Goal: Transaction & Acquisition: Purchase product/service

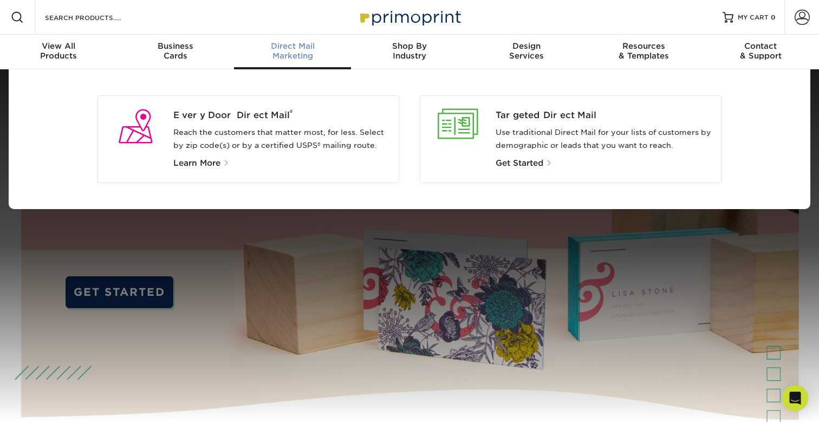
click at [244, 139] on p "Reach the customers that matter most, for less. Select by zip code(s) or by a c…" at bounding box center [281, 139] width 217 height 26
click at [195, 162] on span "Learn More" at bounding box center [196, 163] width 47 height 10
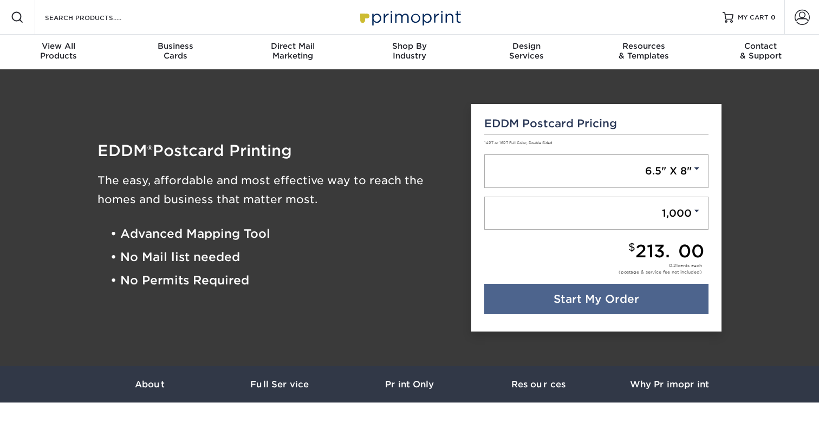
click at [241, 115] on div "EDDM ® Postcard Printing The easy, affordable and most effective way to reach t…" at bounding box center [276, 218] width 374 height 254
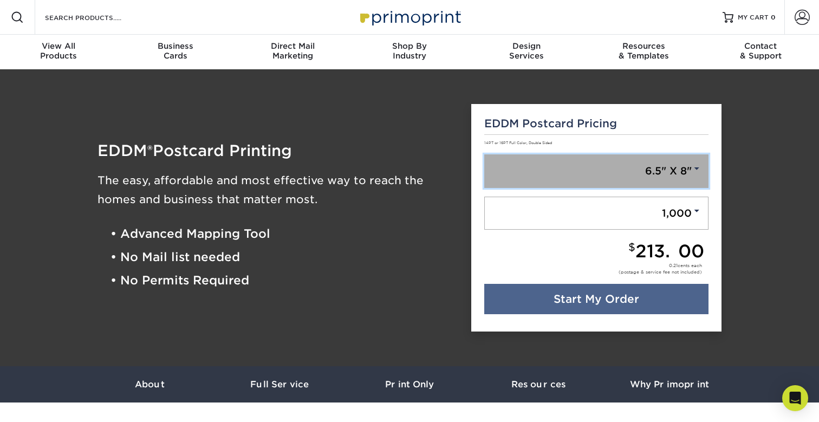
click at [685, 167] on link "6.5" X 8"" at bounding box center [596, 171] width 225 height 34
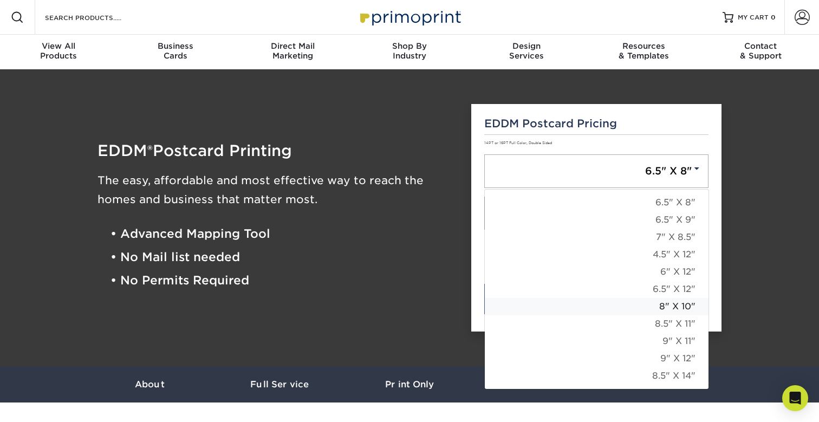
click at [684, 302] on link "8" X 10"" at bounding box center [597, 306] width 224 height 17
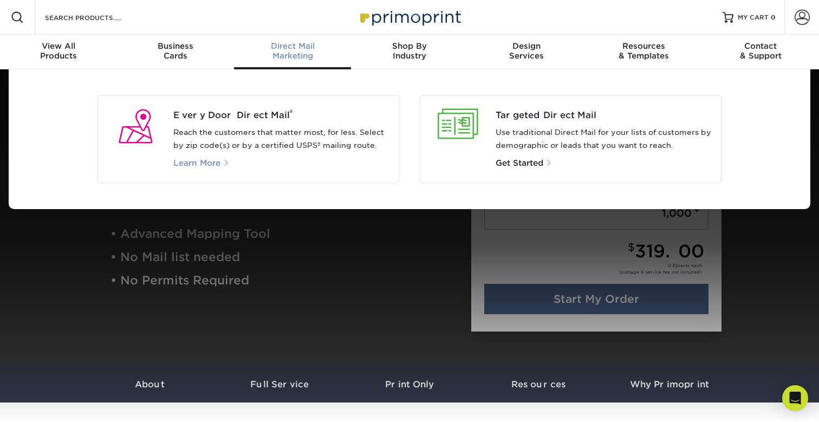
click at [187, 161] on span "Learn More" at bounding box center [196, 163] width 47 height 10
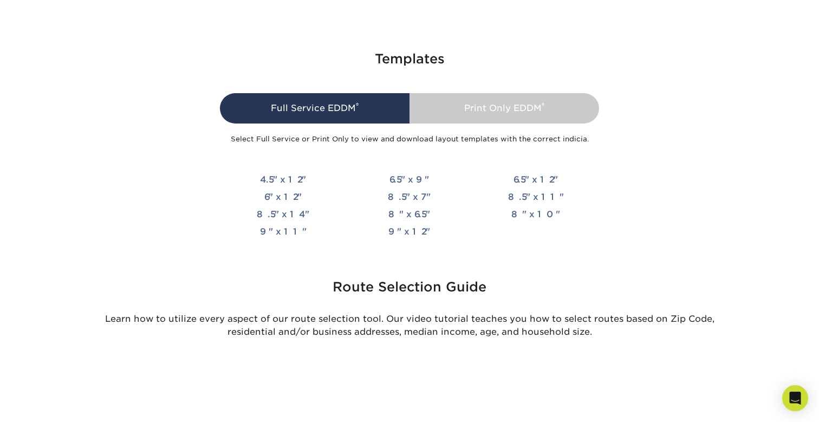
scroll to position [2458, 0]
click at [529, 213] on link "8" x 10"" at bounding box center [535, 213] width 49 height 10
